Goal: Information Seeking & Learning: Learn about a topic

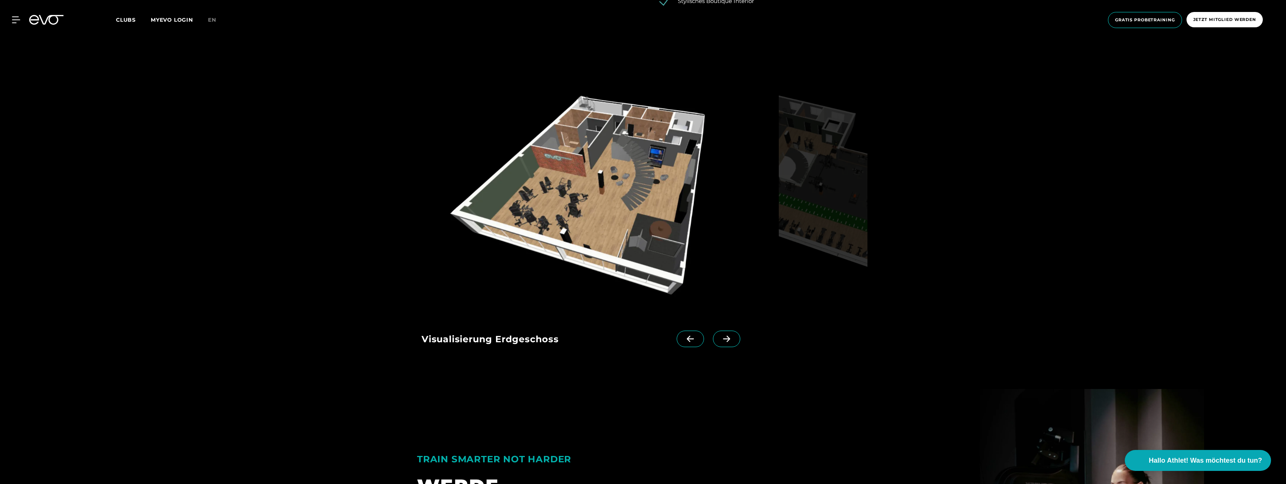
scroll to position [1073, 0]
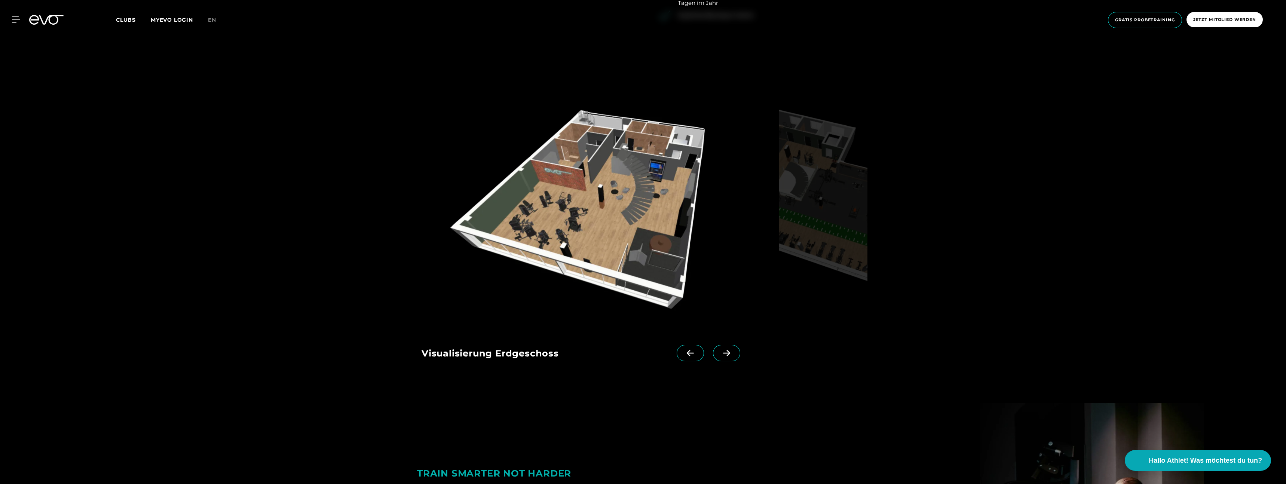
click at [667, 243] on img at bounding box center [598, 211] width 354 height 230
click at [643, 248] on img at bounding box center [598, 211] width 354 height 230
click at [639, 189] on img at bounding box center [598, 211] width 354 height 230
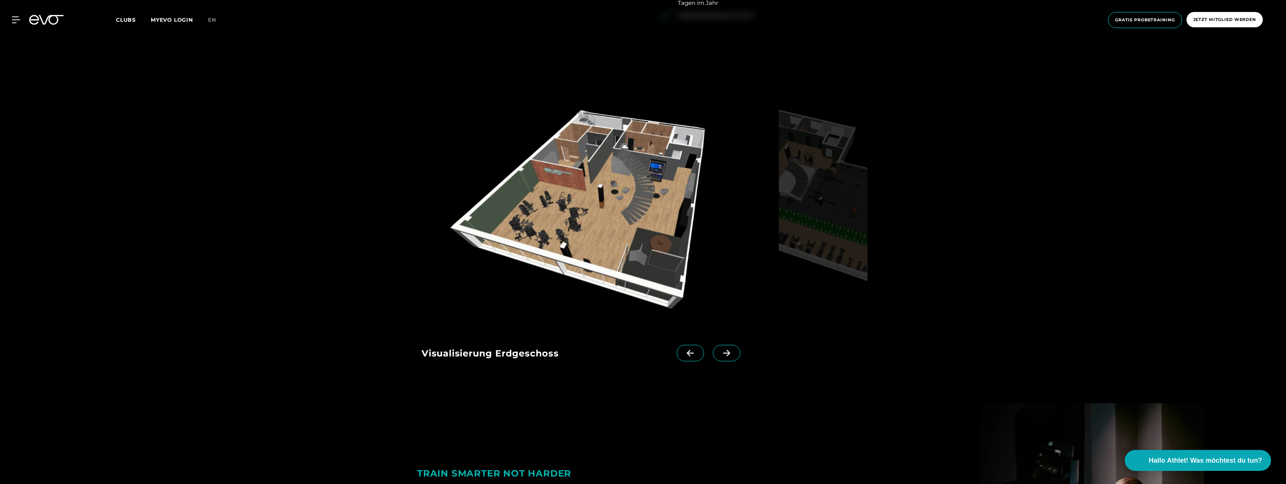
click at [720, 354] on icon at bounding box center [726, 353] width 13 height 7
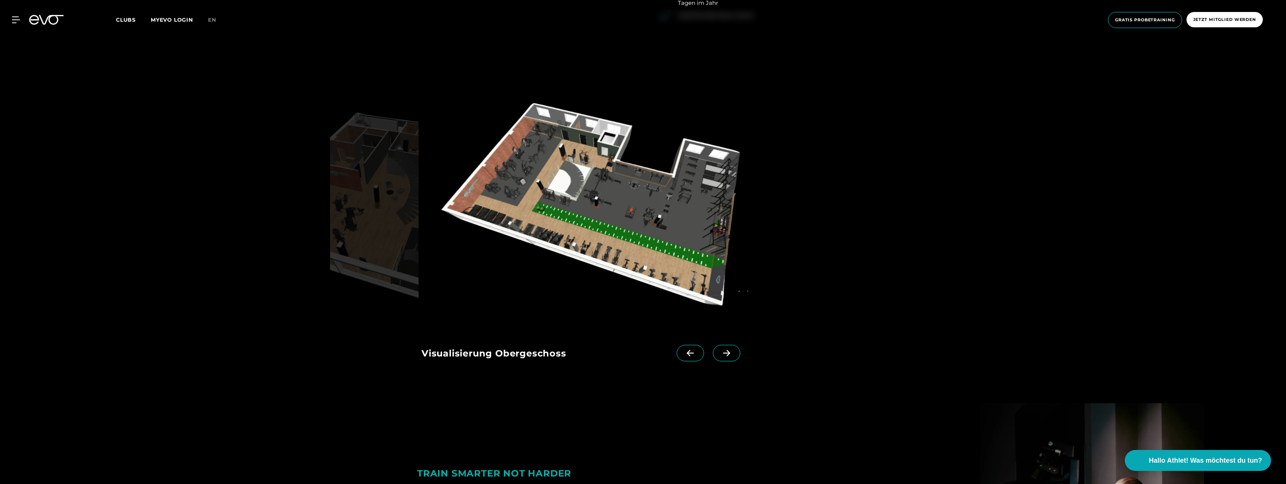
click at [720, 355] on icon at bounding box center [726, 353] width 13 height 7
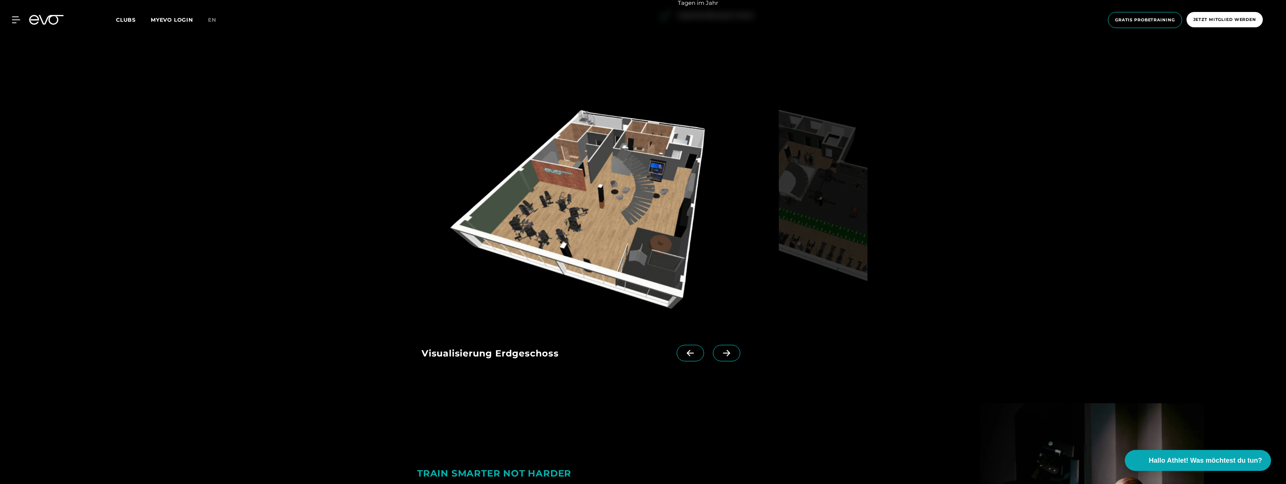
click at [684, 356] on icon at bounding box center [690, 353] width 13 height 7
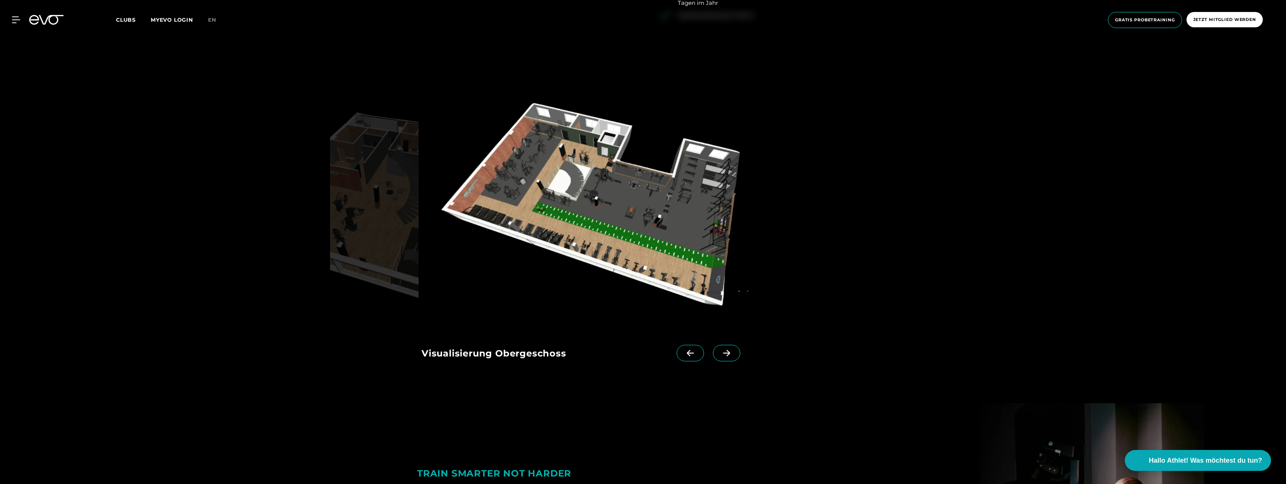
click at [720, 355] on icon at bounding box center [726, 353] width 13 height 7
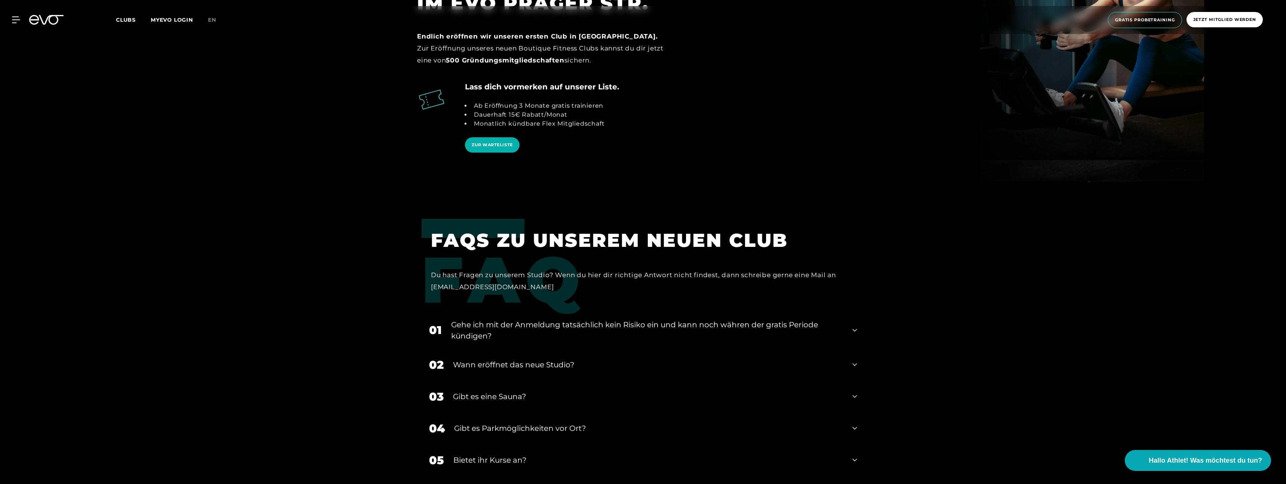
scroll to position [1657, 0]
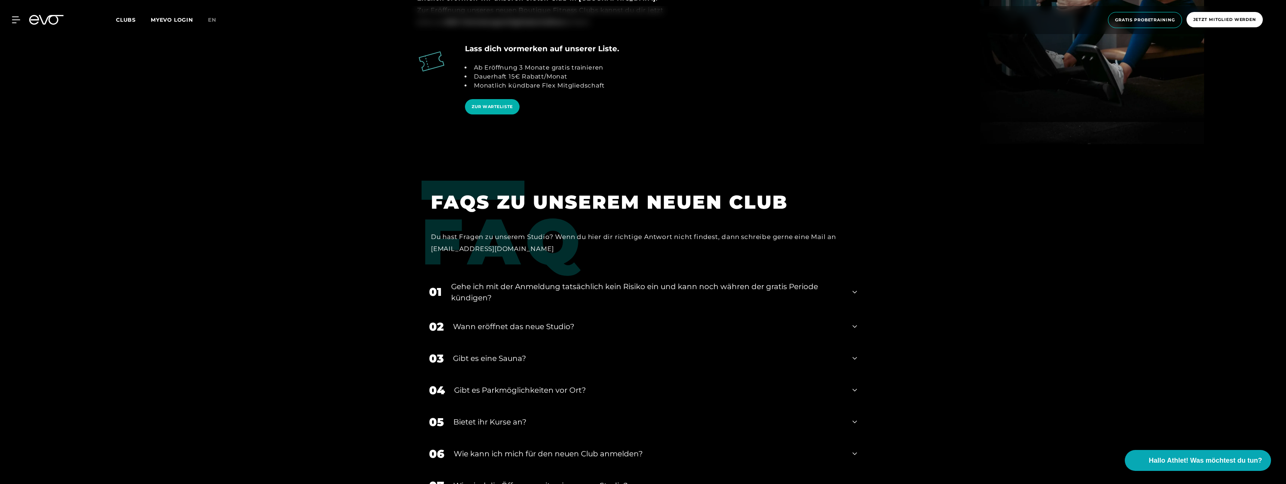
click at [666, 291] on div "Gehe ich mit der Anmeldung tatsächlich kein Risiko ein und kann noch währen der…" at bounding box center [647, 292] width 392 height 22
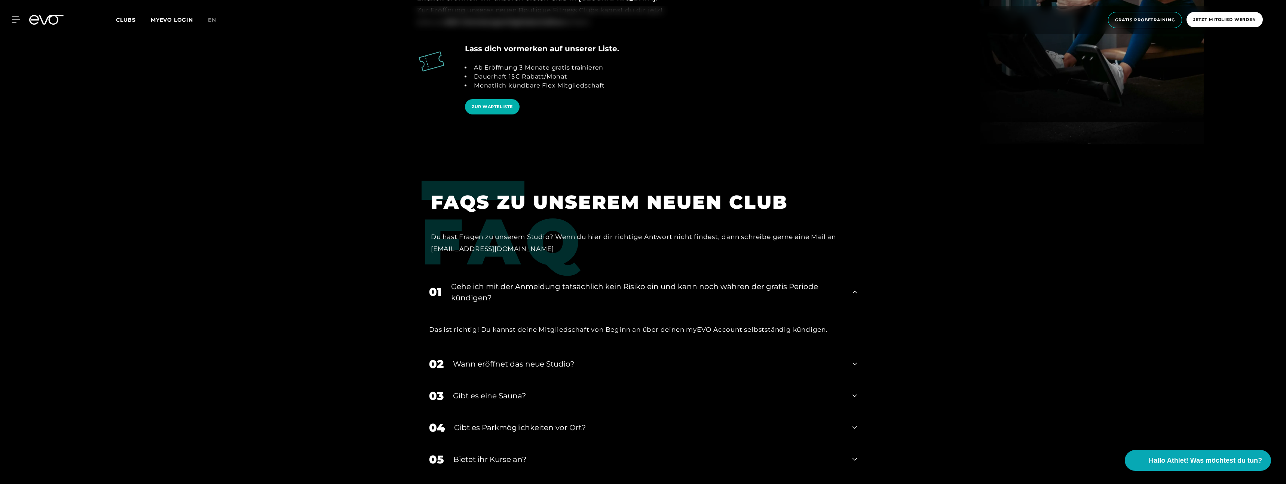
click at [663, 292] on div "Gehe ich mit der Anmeldung tatsächlich kein Risiko ein und kann noch währen der…" at bounding box center [647, 292] width 392 height 22
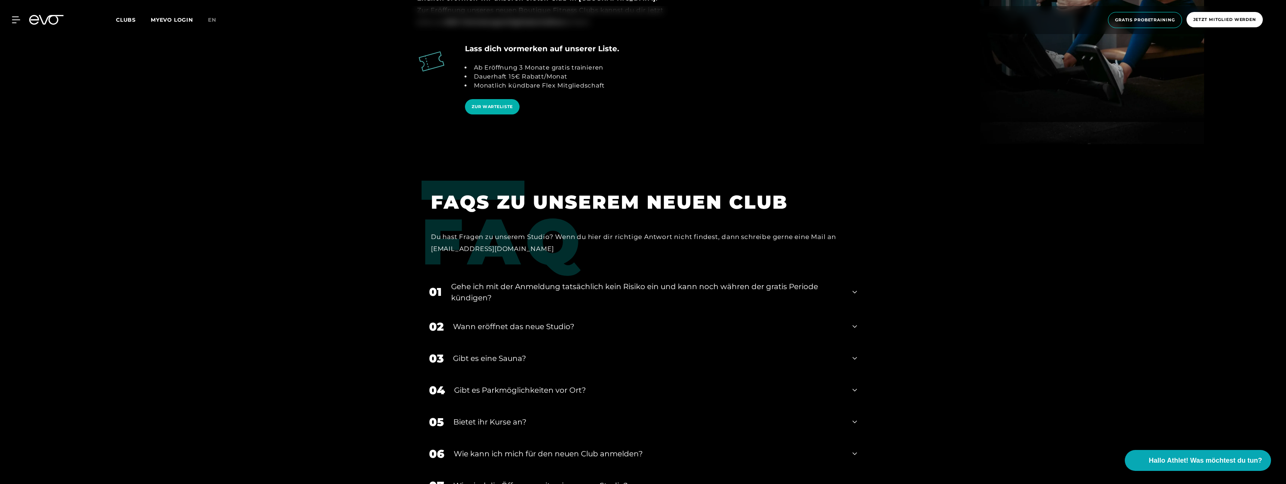
click at [560, 324] on div "Wann eröffnet das neue Studio?" at bounding box center [648, 326] width 390 height 11
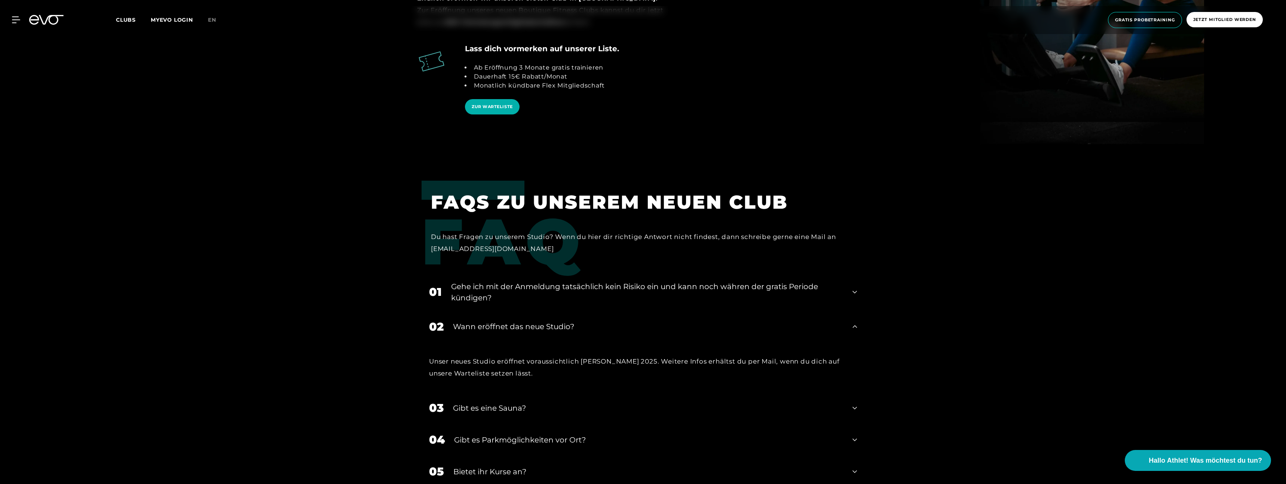
click at [558, 325] on div "Wann eröffnet das neue Studio?" at bounding box center [648, 326] width 390 height 11
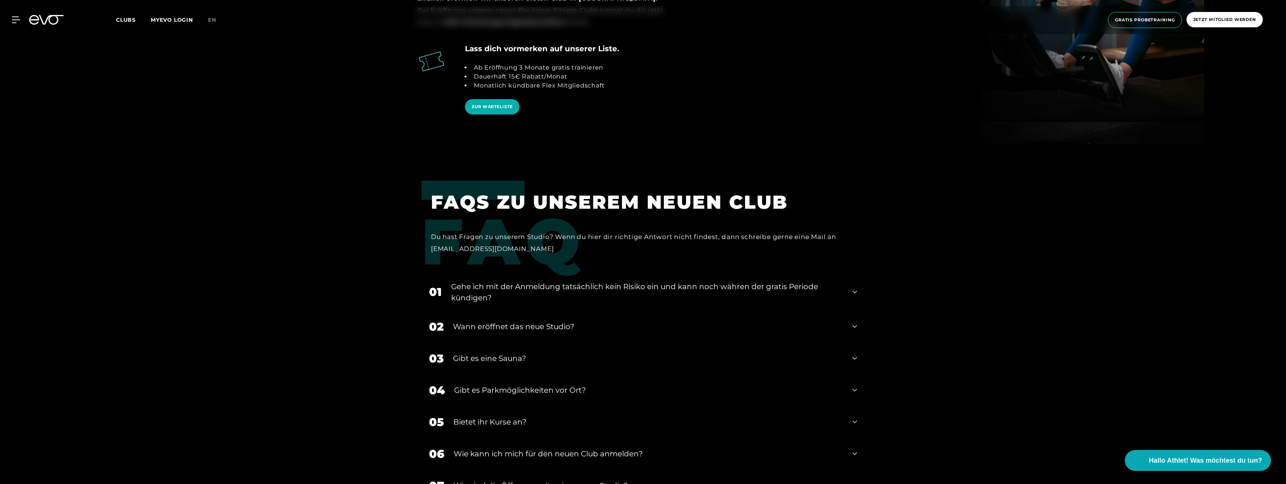
click at [552, 350] on div "03 Gibt es eine Sauna?" at bounding box center [642, 359] width 443 height 32
click at [545, 354] on div "Gibt es eine Sauna?" at bounding box center [648, 358] width 390 height 11
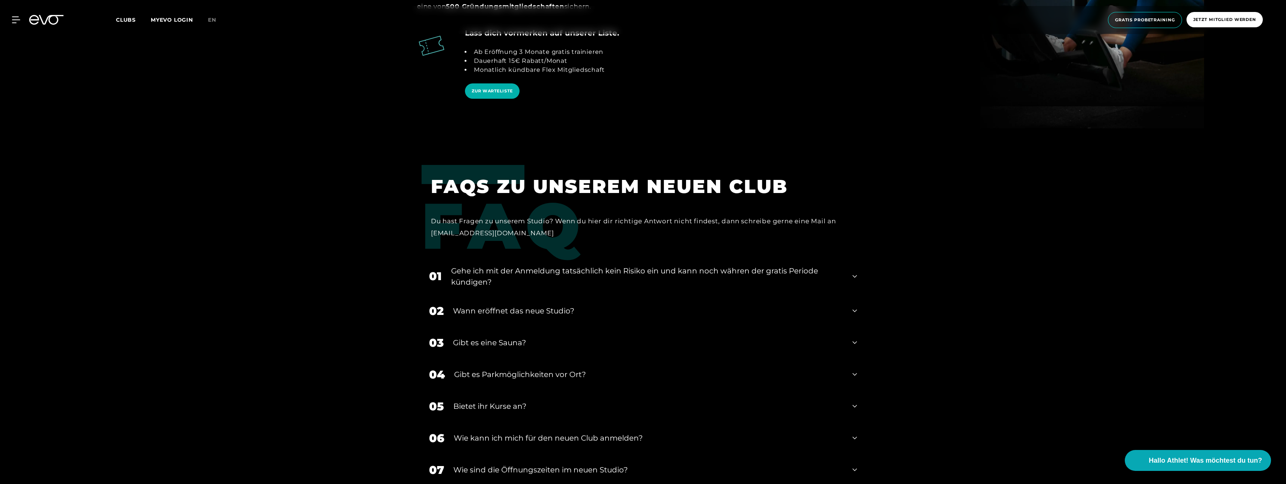
scroll to position [1678, 0]
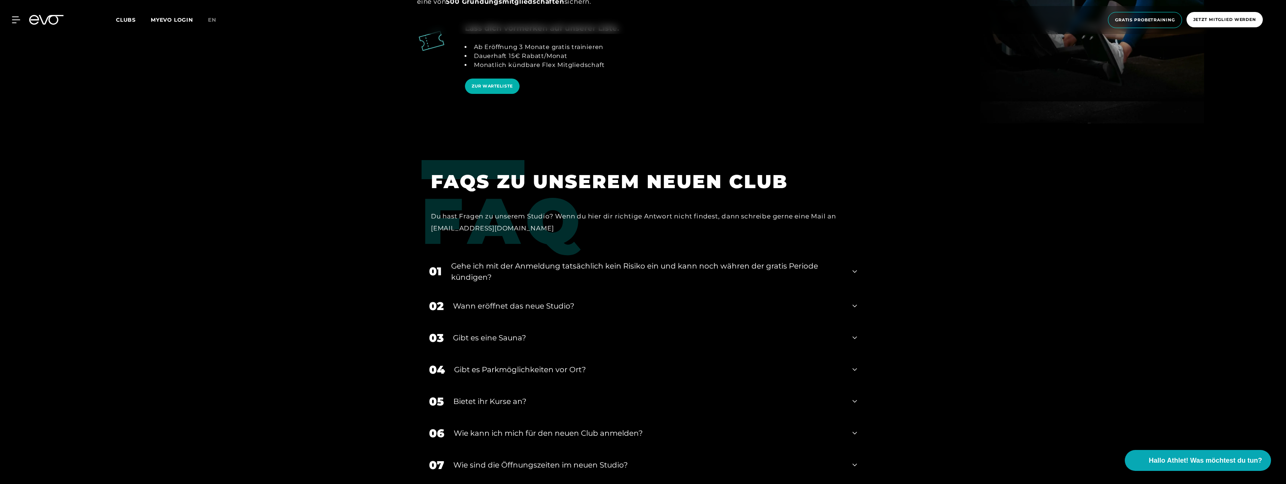
click at [548, 371] on div "Gibt es Parkmöglichkeiten vor Ort?" at bounding box center [648, 369] width 389 height 11
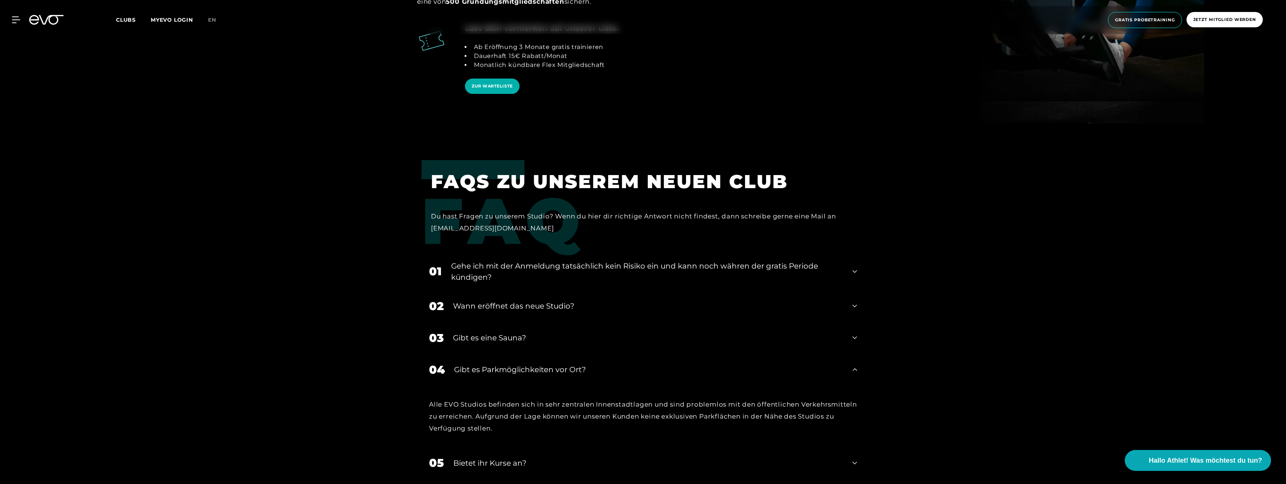
click at [547, 368] on div "Gibt es Parkmöglichkeiten vor Ort?" at bounding box center [648, 369] width 389 height 11
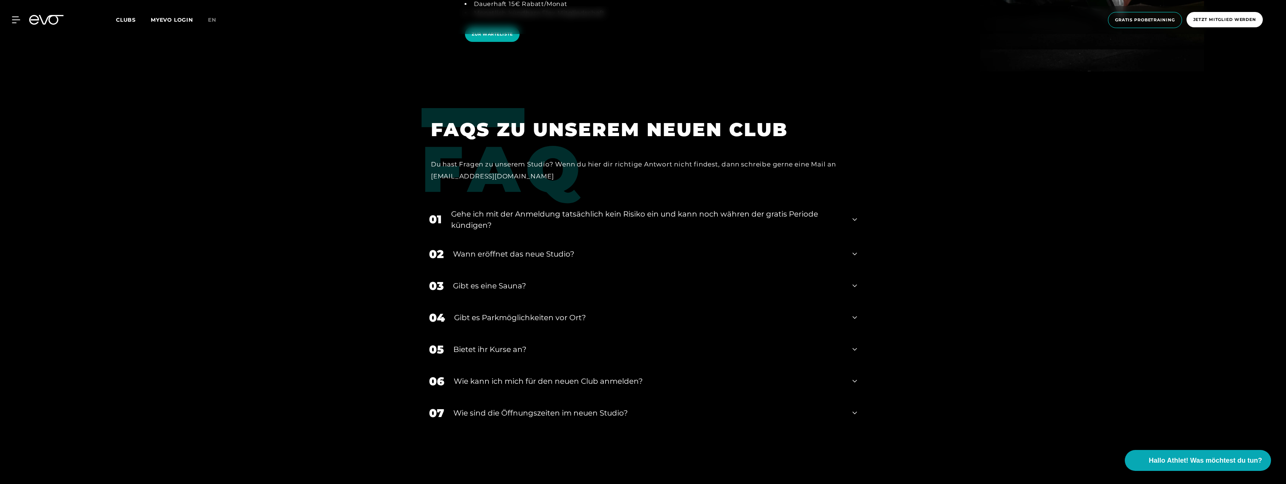
scroll to position [1725, 0]
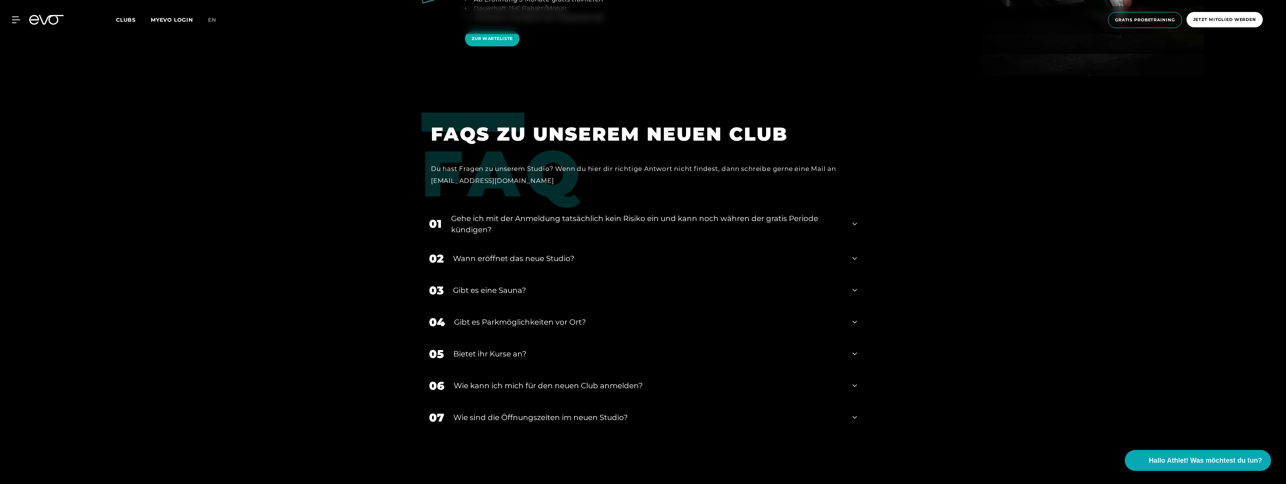
click at [525, 351] on div "Bietet ihr Kurse an?" at bounding box center [648, 353] width 390 height 11
click at [519, 350] on div "Bietet ihr Kurse an?" at bounding box center [648, 353] width 390 height 11
click at [518, 353] on div "Bietet ihr Kurse an?" at bounding box center [648, 353] width 390 height 11
click at [531, 394] on div "06 Wie kann ich mich für den neuen Club anmelden?" at bounding box center [642, 386] width 443 height 32
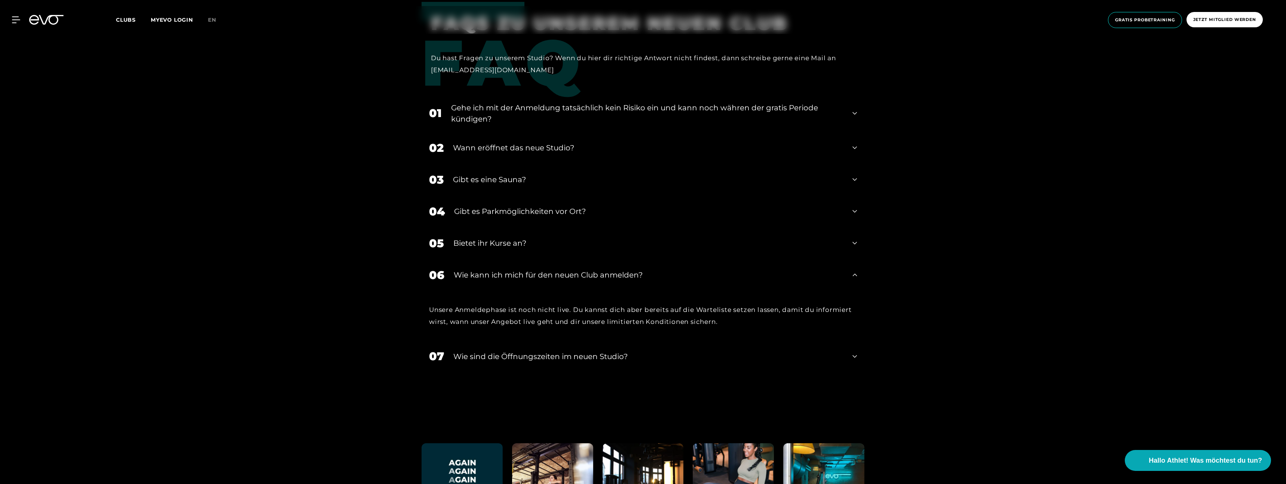
scroll to position [1845, 0]
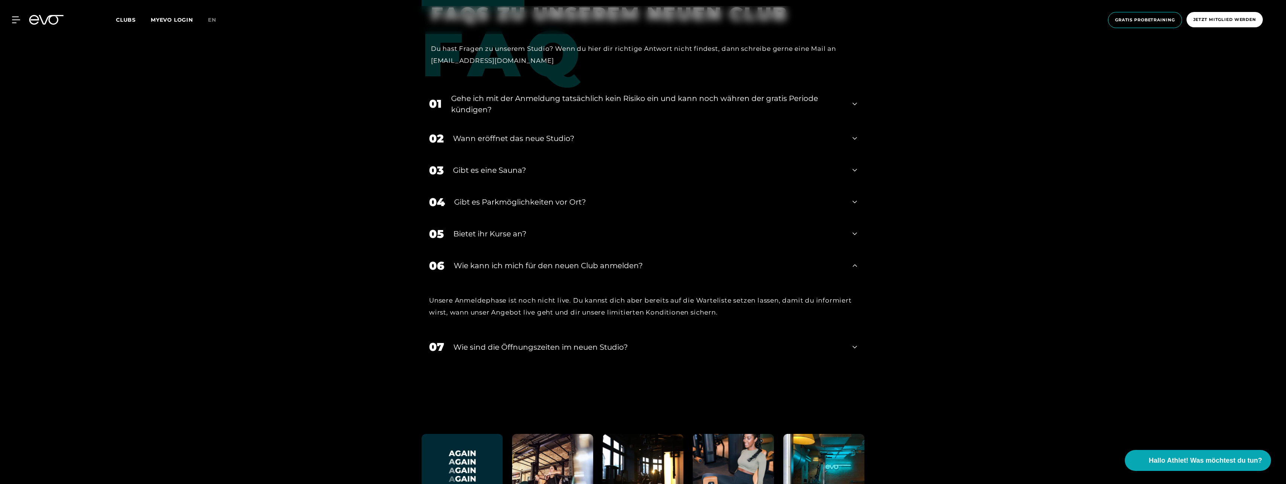
click at [537, 343] on div "​Wie sind die Öffnungszeiten im neuen Studio?" at bounding box center [648, 346] width 390 height 11
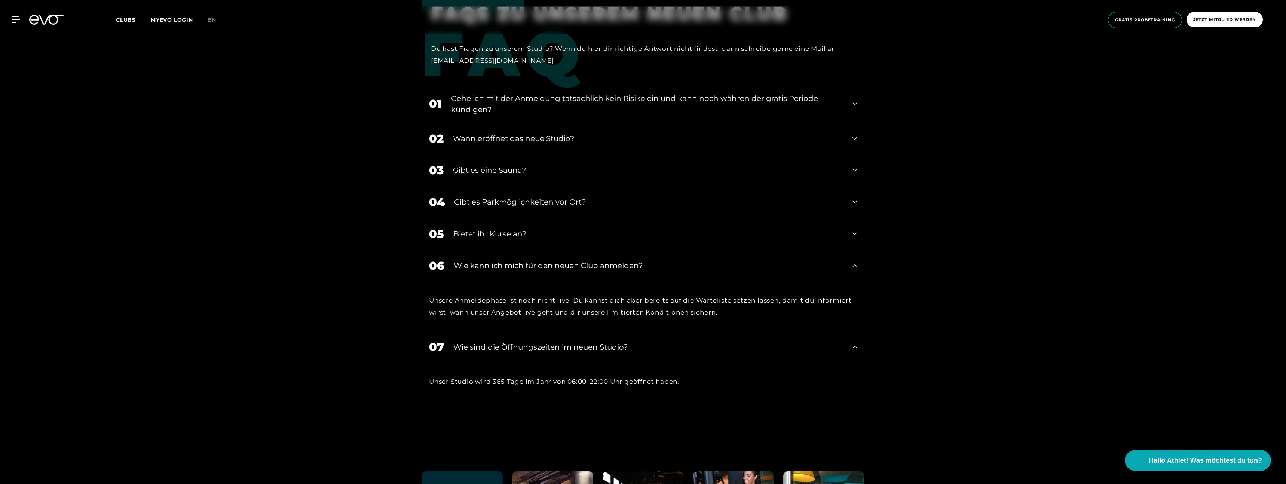
click at [537, 346] on div "​Wie sind die Öffnungszeiten im neuen Studio?" at bounding box center [648, 346] width 390 height 11
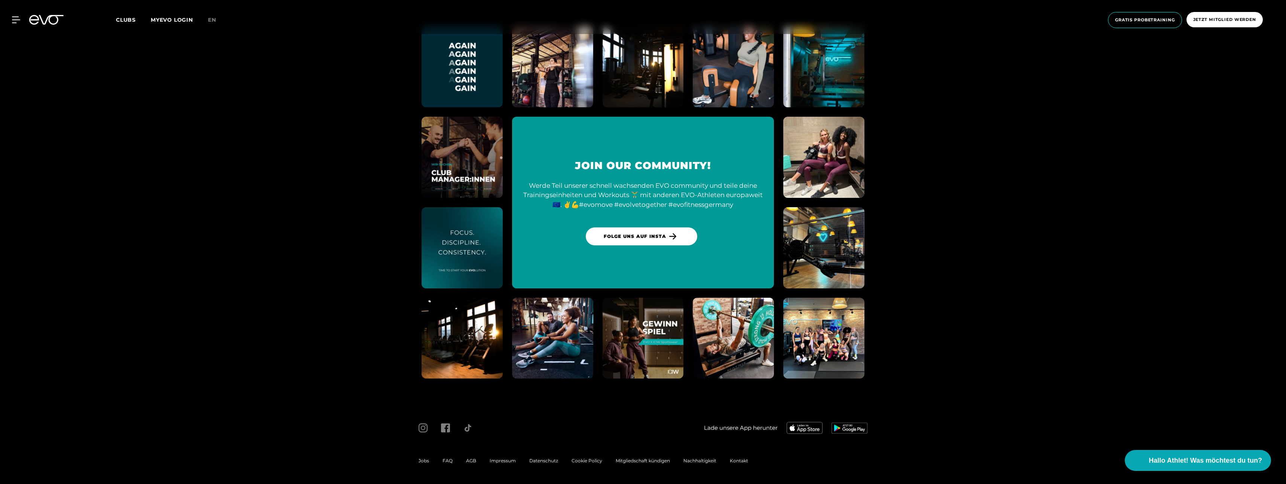
scroll to position [2248, 0]
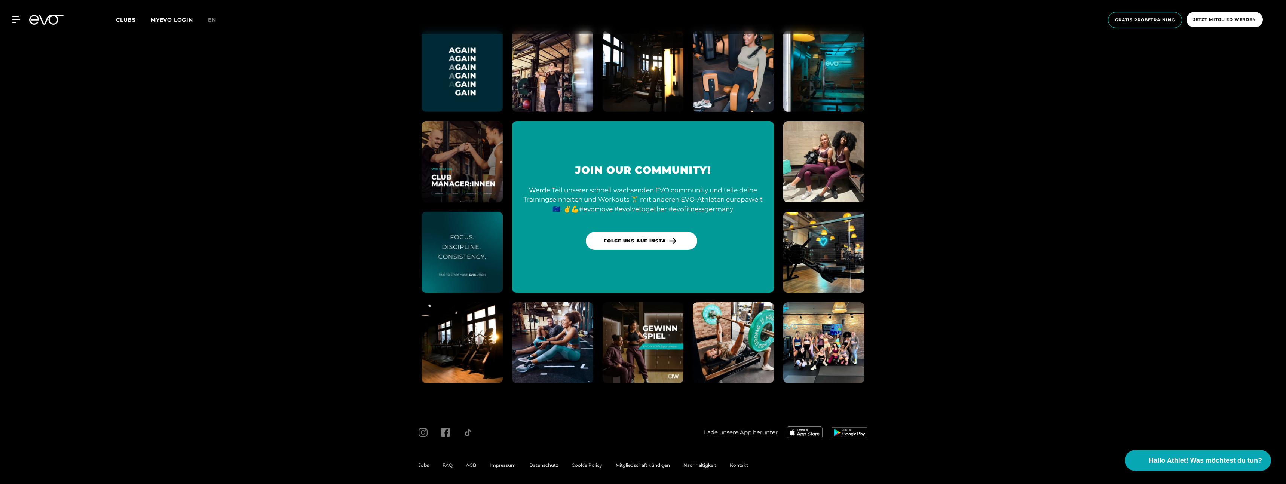
click at [429, 432] on span at bounding box center [423, 432] width 22 height 9
click at [427, 431] on span at bounding box center [423, 432] width 22 height 9
click at [425, 432] on icon at bounding box center [422, 432] width 9 height 9
